Goal: Information Seeking & Learning: Check status

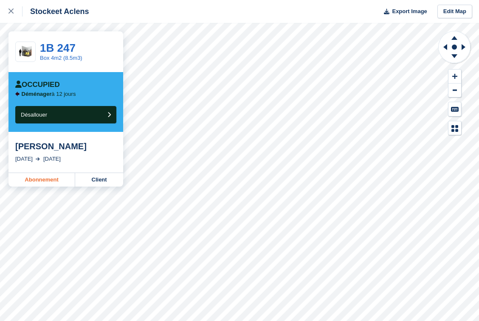
click at [37, 179] on link "Abonnement" at bounding box center [41, 180] width 67 height 14
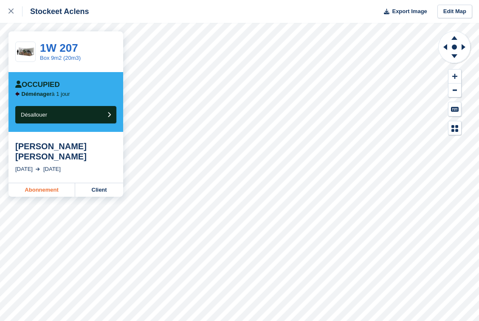
click at [48, 183] on link "Abonnement" at bounding box center [41, 190] width 67 height 14
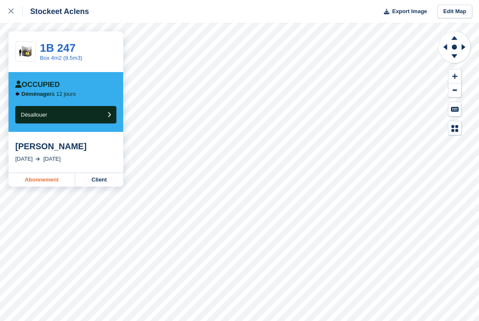
click at [53, 179] on link "Abonnement" at bounding box center [41, 180] width 67 height 14
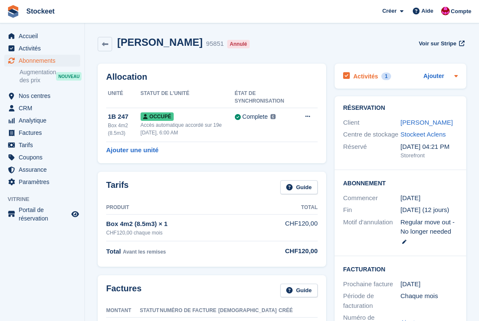
click at [367, 79] on h2 "Activités" at bounding box center [365, 77] width 25 height 8
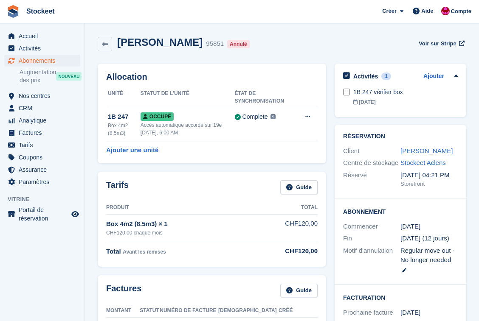
click at [367, 79] on h2 "Activités" at bounding box center [365, 77] width 25 height 8
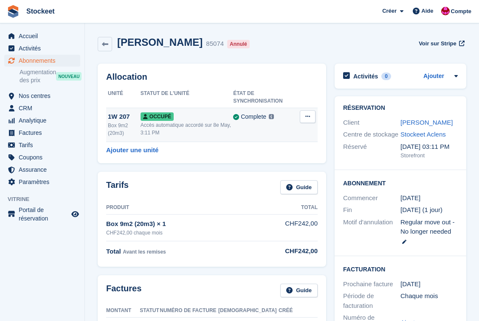
click at [204, 111] on td "Occupé Accès automatique accordé sur 8e May, 3:11 PM" at bounding box center [187, 125] width 93 height 34
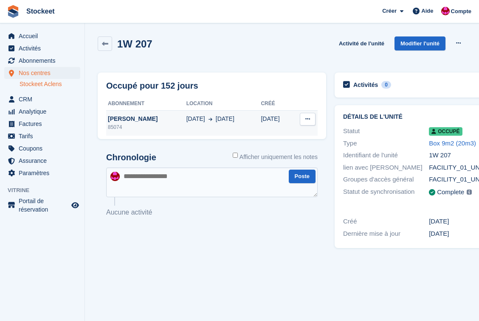
click at [126, 120] on div "[PERSON_NAME]" at bounding box center [146, 119] width 80 height 9
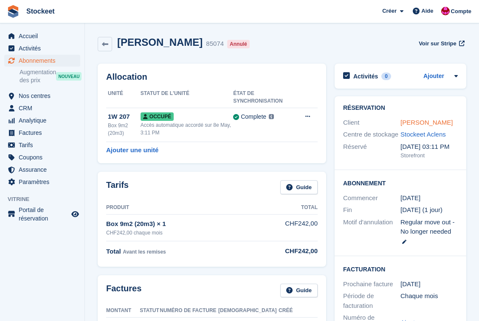
click at [443, 121] on link "Dylan Gaspar Grilo" at bounding box center [426, 122] width 52 height 7
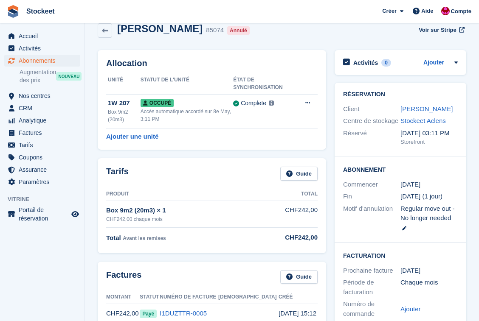
scroll to position [12, 0]
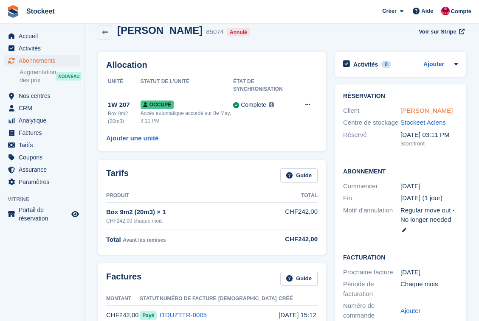
click at [419, 111] on link "Dylan Gaspar Grilo" at bounding box center [426, 110] width 52 height 7
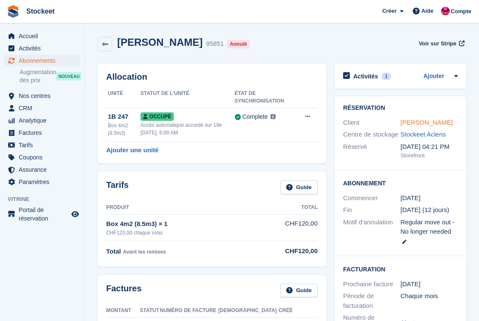
click at [417, 122] on link "Inès Cueto" at bounding box center [426, 122] width 52 height 7
